Goal: Information Seeking & Learning: Learn about a topic

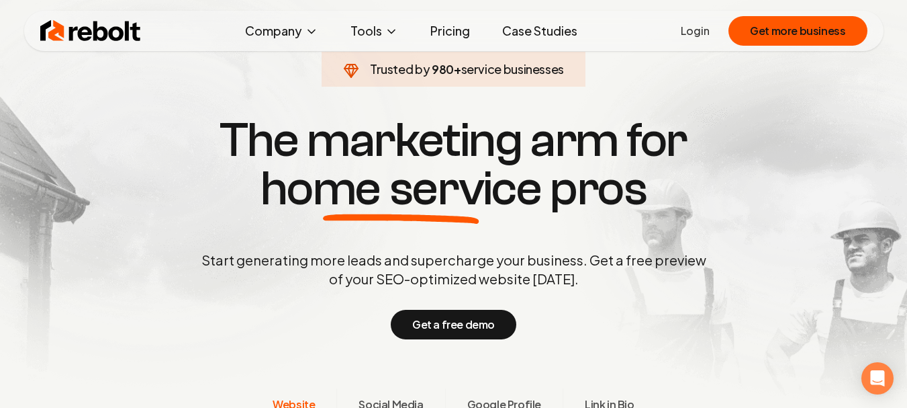
scroll to position [269, 0]
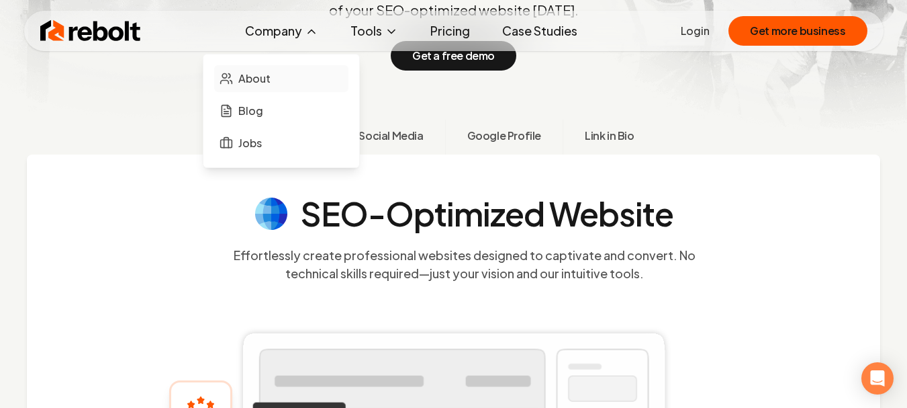
click at [251, 87] on span "About" at bounding box center [254, 79] width 32 height 16
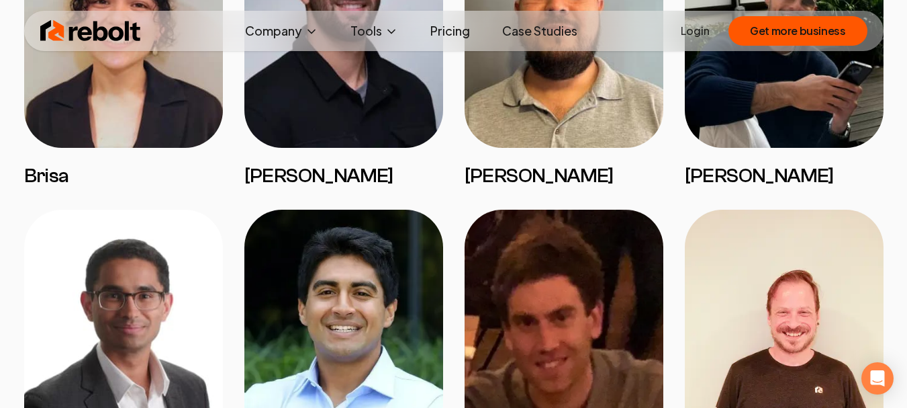
scroll to position [1276, 0]
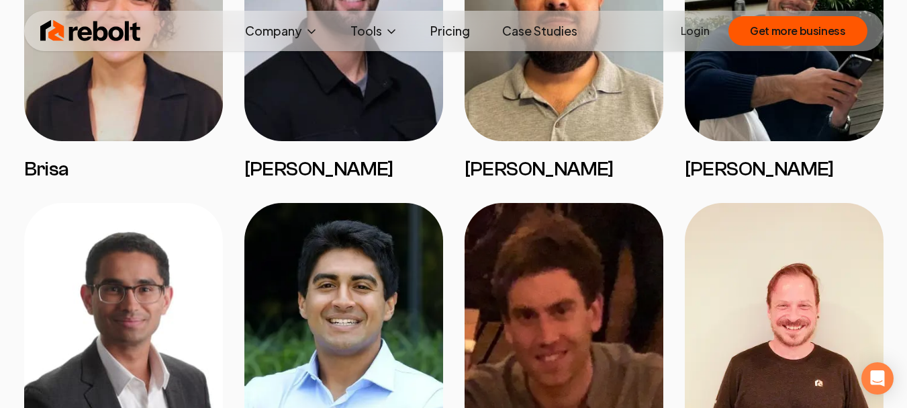
click at [116, 130] on img at bounding box center [123, 20] width 199 height 242
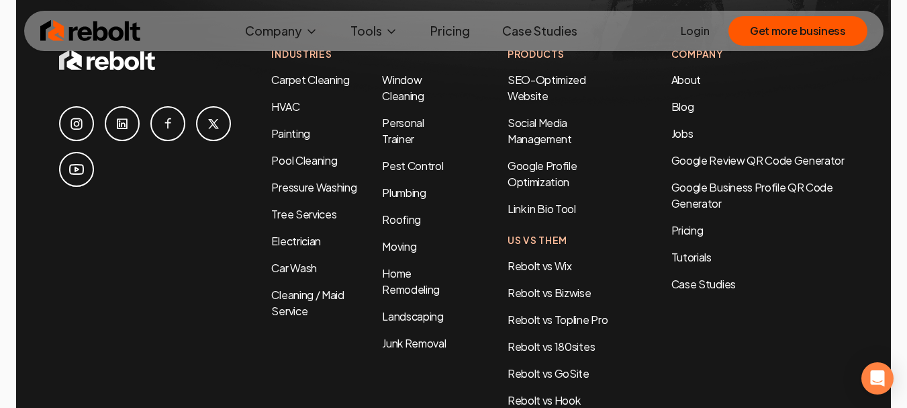
scroll to position [4548, 0]
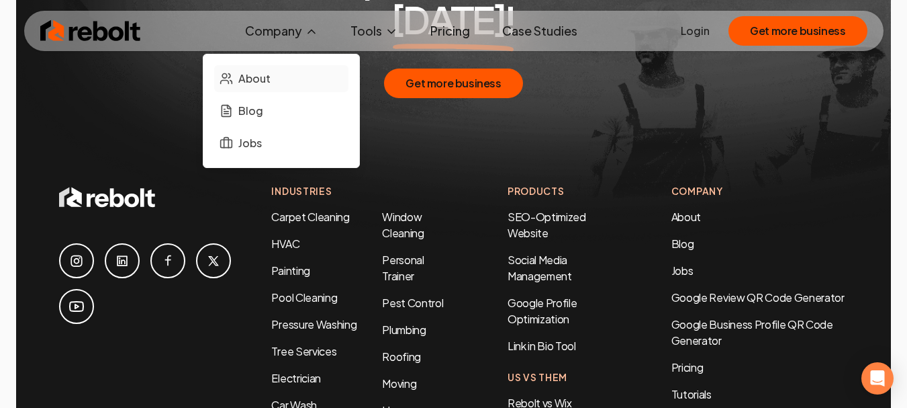
click at [246, 85] on span "About" at bounding box center [254, 79] width 32 height 16
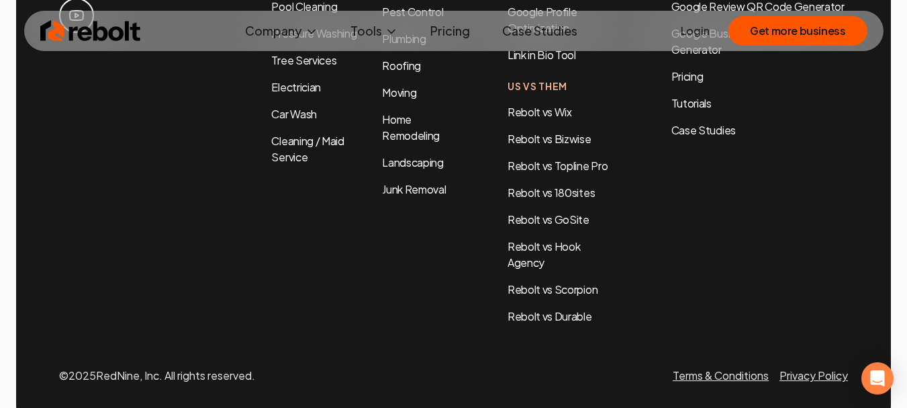
scroll to position [4682, 0]
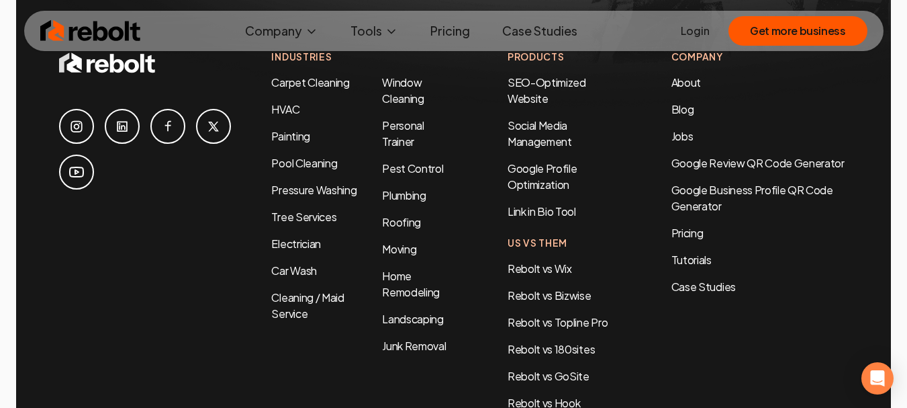
click at [176, 134] on icon at bounding box center [168, 126] width 16 height 16
